Goal: Task Accomplishment & Management: Complete application form

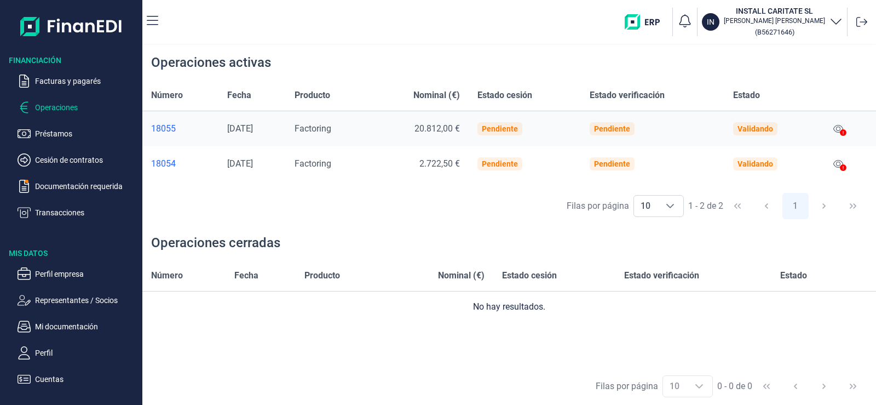
click at [391, 222] on div "Filas por página 10 10 10 1 - 2 de 2 1" at bounding box center [509, 206] width 734 height 38
click at [427, 234] on div "Operaciones cerradas" at bounding box center [509, 242] width 734 height 35
click at [340, 228] on div "Operaciones cerradas" at bounding box center [509, 242] width 734 height 35
click at [370, 225] on div "Operaciones cerradas" at bounding box center [509, 242] width 734 height 35
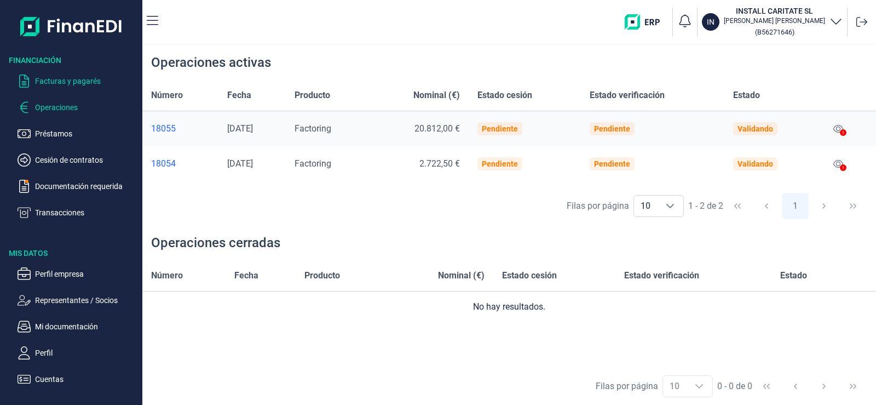
click at [62, 84] on p "Facturas y pagarés" at bounding box center [86, 80] width 103 height 13
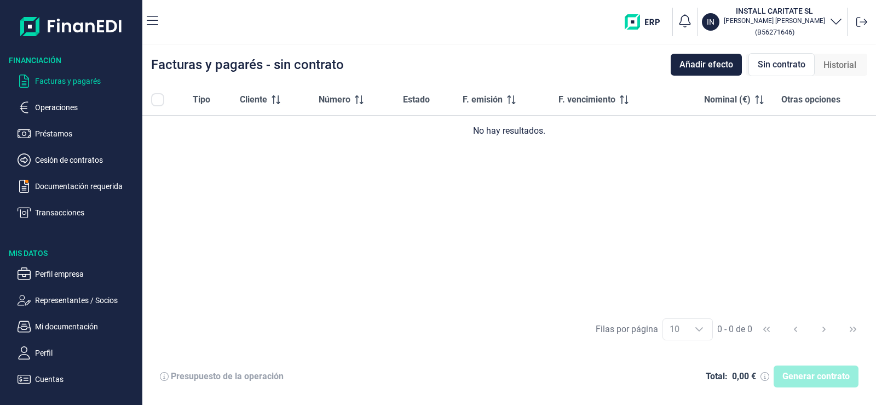
click at [64, 81] on p "Facturas y pagarés" at bounding box center [86, 80] width 103 height 13
click at [712, 66] on span "Añadir efecto" at bounding box center [707, 64] width 54 height 13
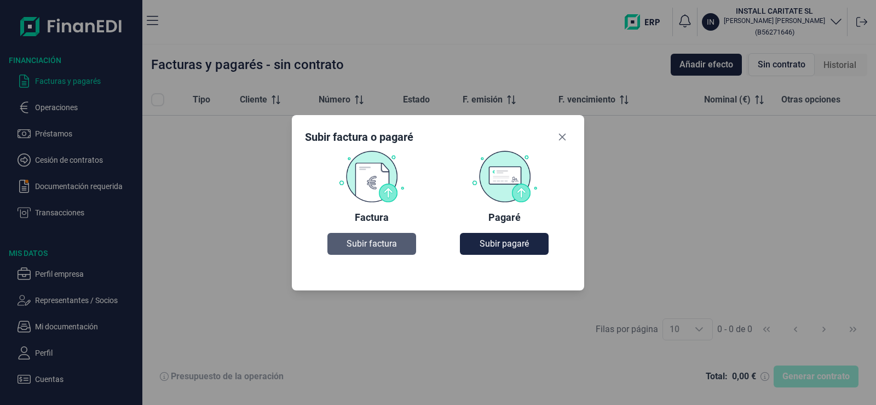
click at [385, 237] on span "Subir factura" at bounding box center [372, 243] width 50 height 13
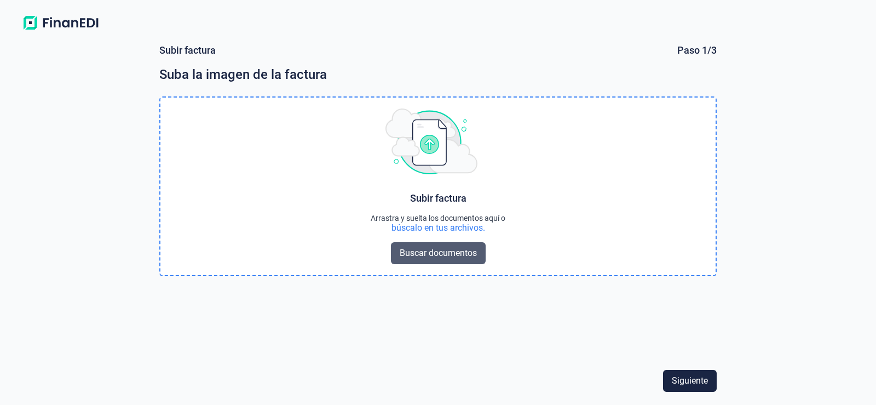
click at [434, 255] on span "Buscar documentos" at bounding box center [438, 253] width 77 height 13
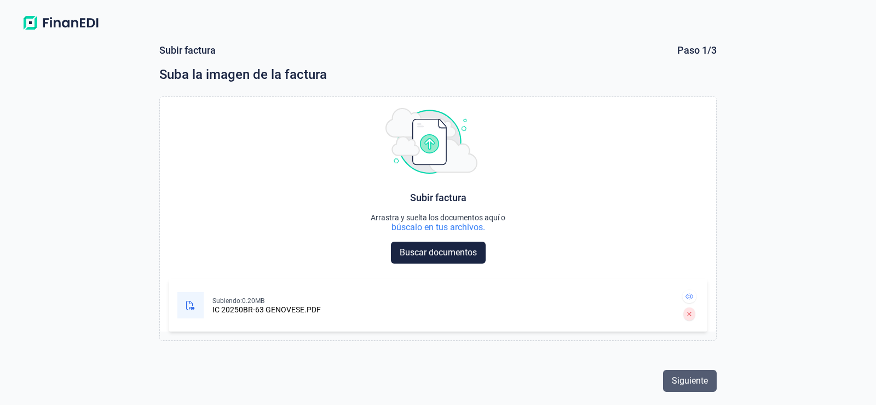
click at [686, 379] on span "Siguiente" at bounding box center [690, 380] width 36 height 13
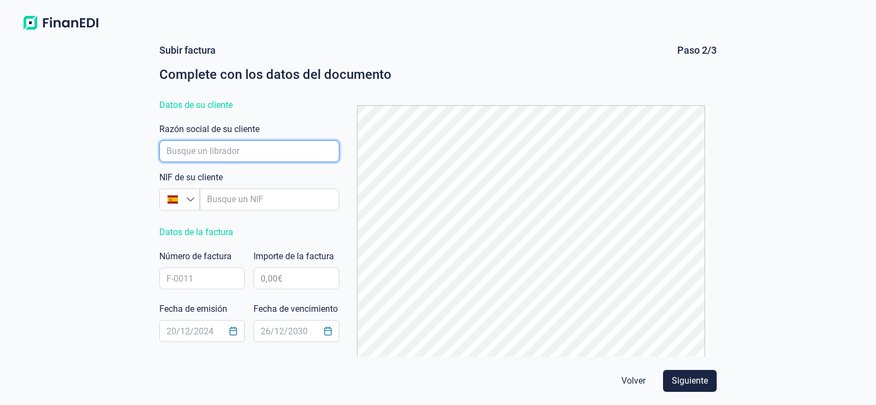
click at [225, 148] on input "empresaAutocomplete" at bounding box center [249, 151] width 180 height 22
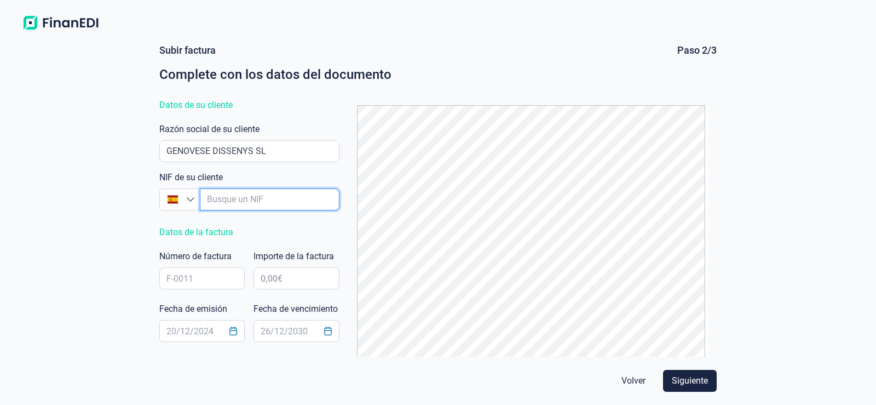
click at [232, 195] on input "empresaAutocomplete" at bounding box center [270, 199] width 140 height 22
click at [234, 205] on input "empresaAutocomplete" at bounding box center [270, 199] width 140 height 22
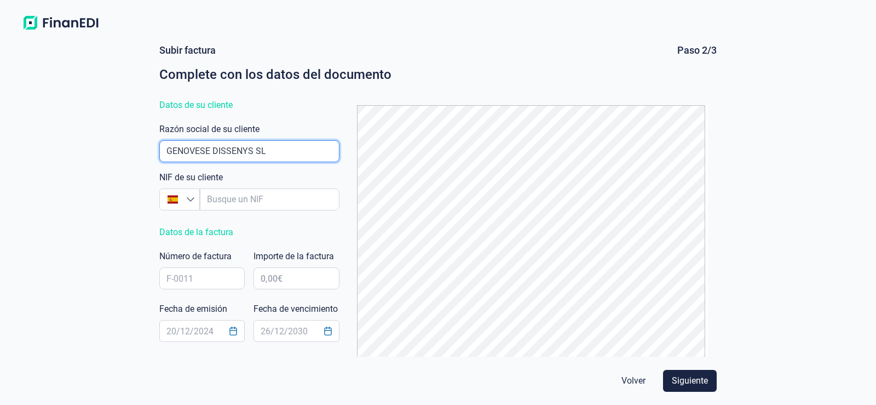
click at [286, 155] on input "empresaAutocomplete" at bounding box center [249, 151] width 180 height 22
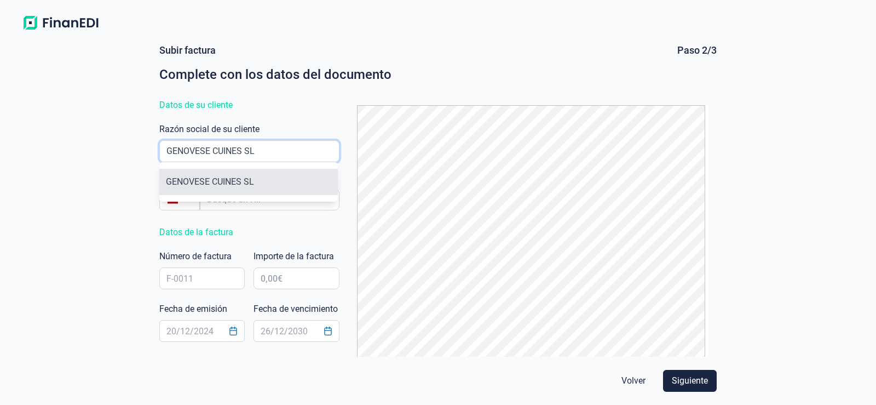
type input "GENOVESE CUINES SL"
click at [235, 181] on li "GENOVESE CUINES SL" at bounding box center [248, 182] width 179 height 26
type input "B42718957"
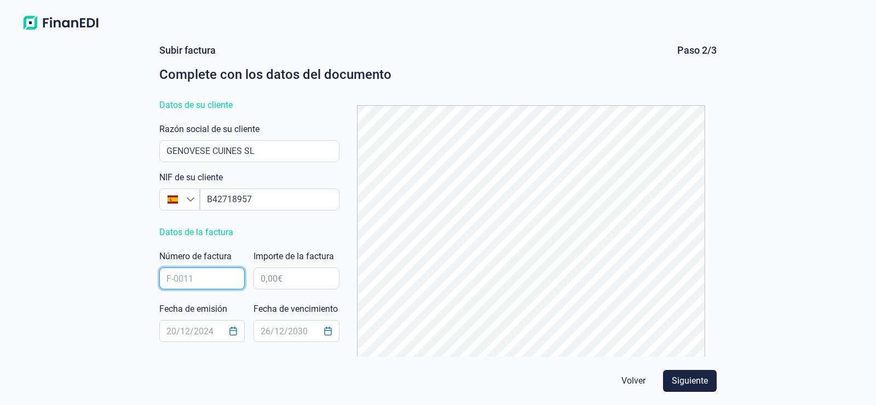
click at [215, 287] on input "text" at bounding box center [201, 278] width 85 height 22
type input "IC2025OBR-63"
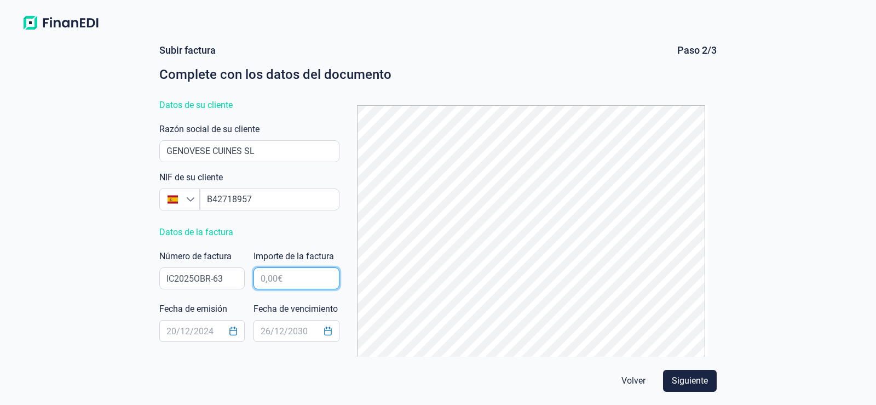
click at [282, 277] on input "text" at bounding box center [296, 278] width 85 height 22
type input "27.186,89 €"
click at [230, 333] on icon "Choose Date" at bounding box center [233, 330] width 9 height 9
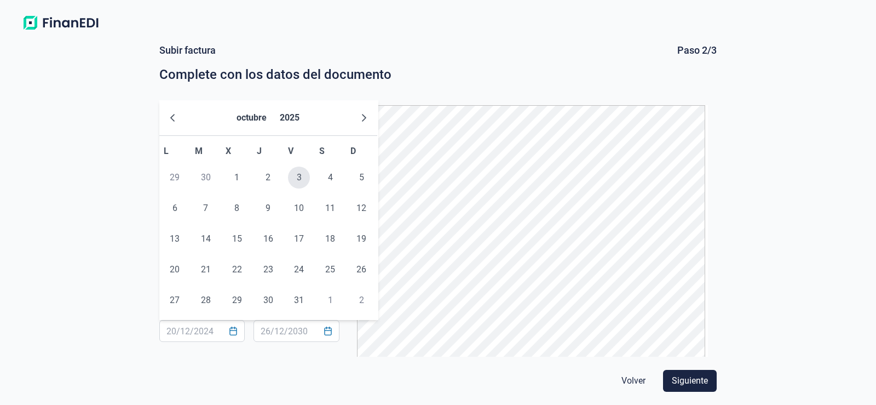
click at [300, 178] on span "3" at bounding box center [299, 178] width 22 height 22
type input "[DATE]"
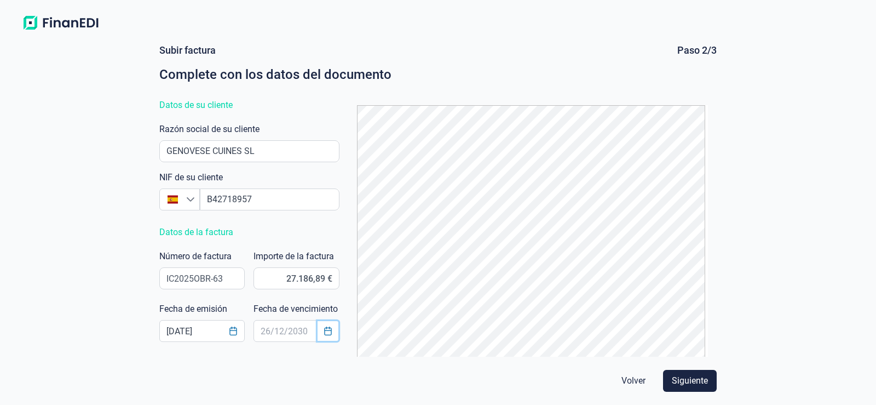
click at [328, 331] on icon "Choose Date" at bounding box center [328, 330] width 9 height 9
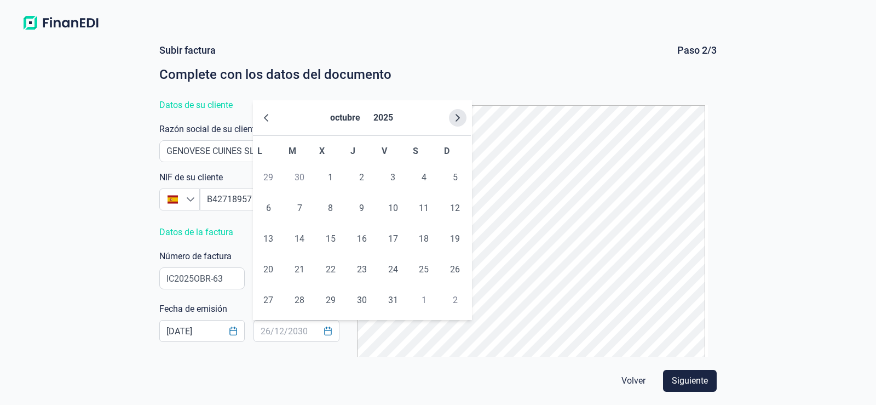
click at [465, 119] on button "Next Month" at bounding box center [458, 118] width 18 height 18
click at [458, 117] on icon "Next Month" at bounding box center [458, 117] width 9 height 9
click at [268, 209] on span "5" at bounding box center [268, 208] width 22 height 22
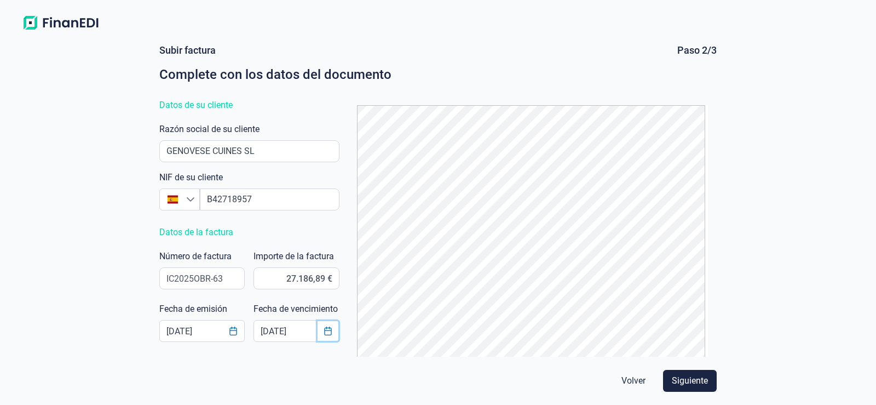
click at [326, 331] on icon "Choose Date" at bounding box center [328, 330] width 9 height 9
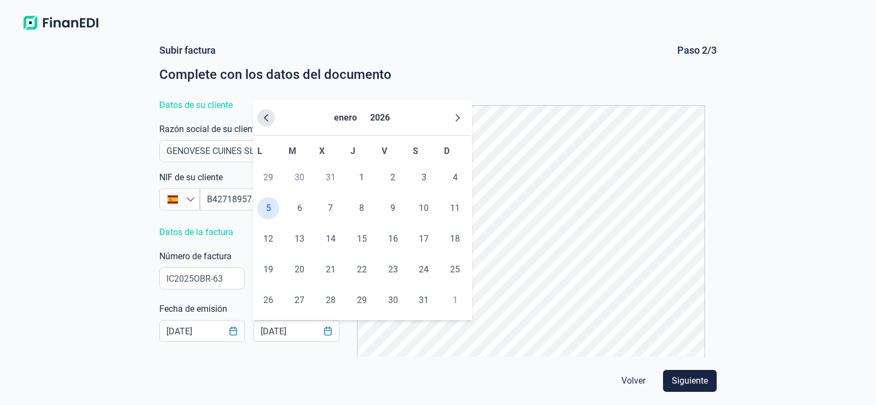
click at [267, 117] on icon "Previous Month" at bounding box center [266, 117] width 9 height 9
click at [331, 298] on span "31" at bounding box center [331, 300] width 22 height 22
type input "[DATE]"
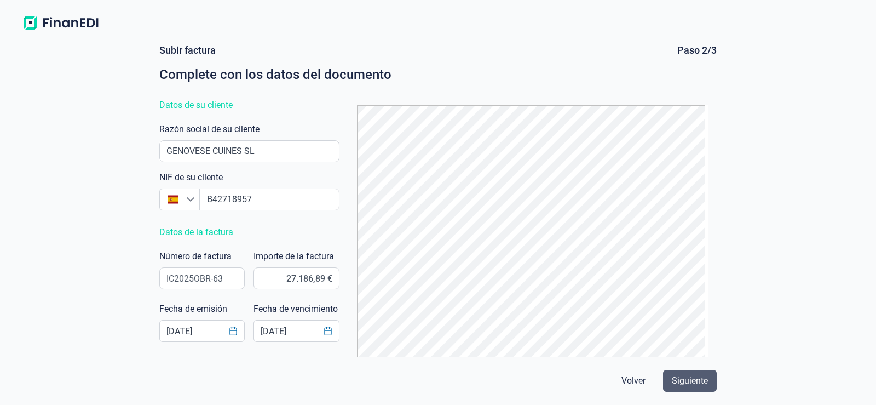
click at [691, 377] on span "Siguiente" at bounding box center [690, 380] width 36 height 13
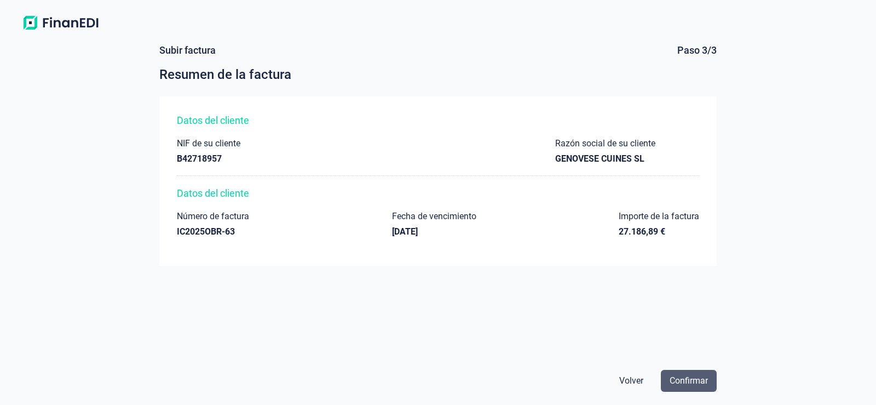
click at [691, 379] on span "Confirmar" at bounding box center [689, 380] width 38 height 13
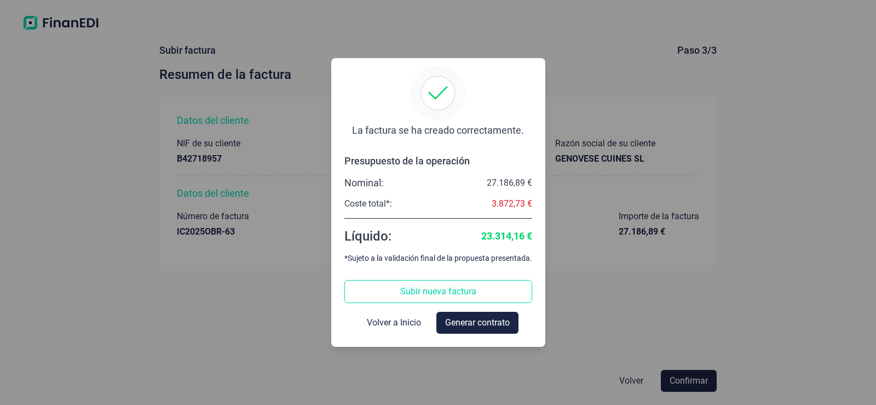
click at [623, 327] on div "La factura se ha creado correctamente. Presupuesto de la operación Nominal: 27.…" at bounding box center [438, 202] width 876 height 405
click at [594, 314] on div "La factura se ha creado correctamente. Presupuesto de la operación Nominal: 27.…" at bounding box center [438, 202] width 876 height 405
click at [688, 378] on div "La factura se ha creado correctamente. Presupuesto de la operación Nominal: 27.…" at bounding box center [438, 202] width 876 height 405
click at [388, 328] on span "Volver a Inicio" at bounding box center [394, 322] width 54 height 13
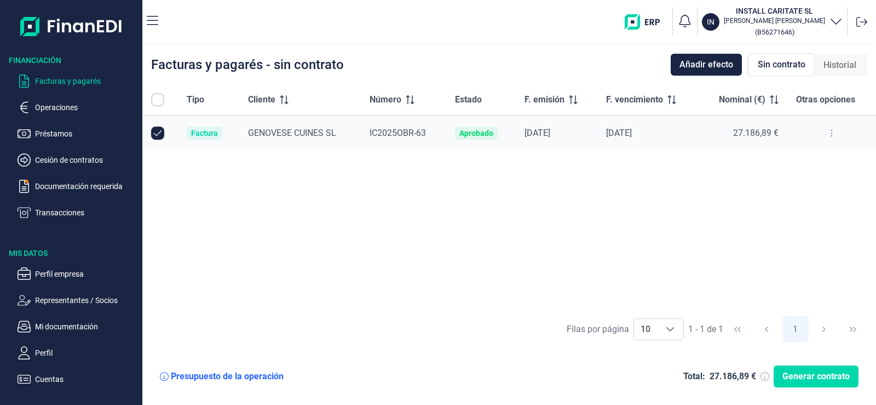
checkbox input "true"
click at [439, 253] on div "Tipo Cliente Número Estado F. emisión F. vencimiento Nominal (€) Otras opciones…" at bounding box center [509, 197] width 734 height 226
click at [425, 240] on div "Tipo Cliente Número Estado F. emisión F. vencimiento Nominal (€) Otras opciones…" at bounding box center [509, 197] width 734 height 226
click at [56, 105] on p "Operaciones" at bounding box center [86, 107] width 103 height 13
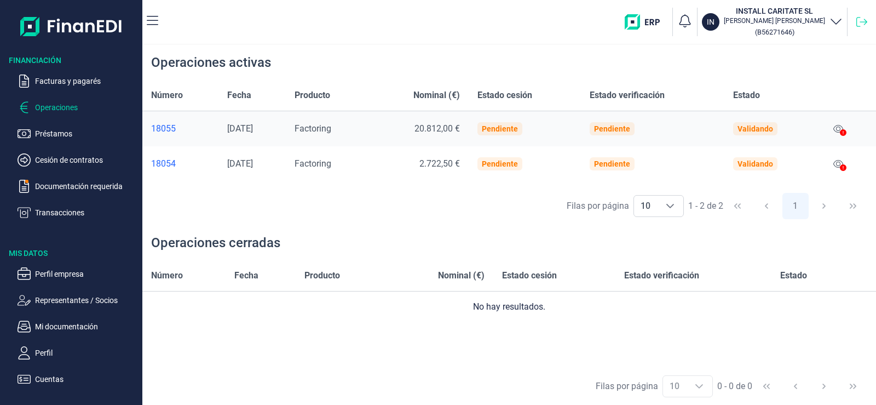
click at [863, 22] on icon at bounding box center [862, 21] width 11 height 11
